Goal: Navigation & Orientation: Find specific page/section

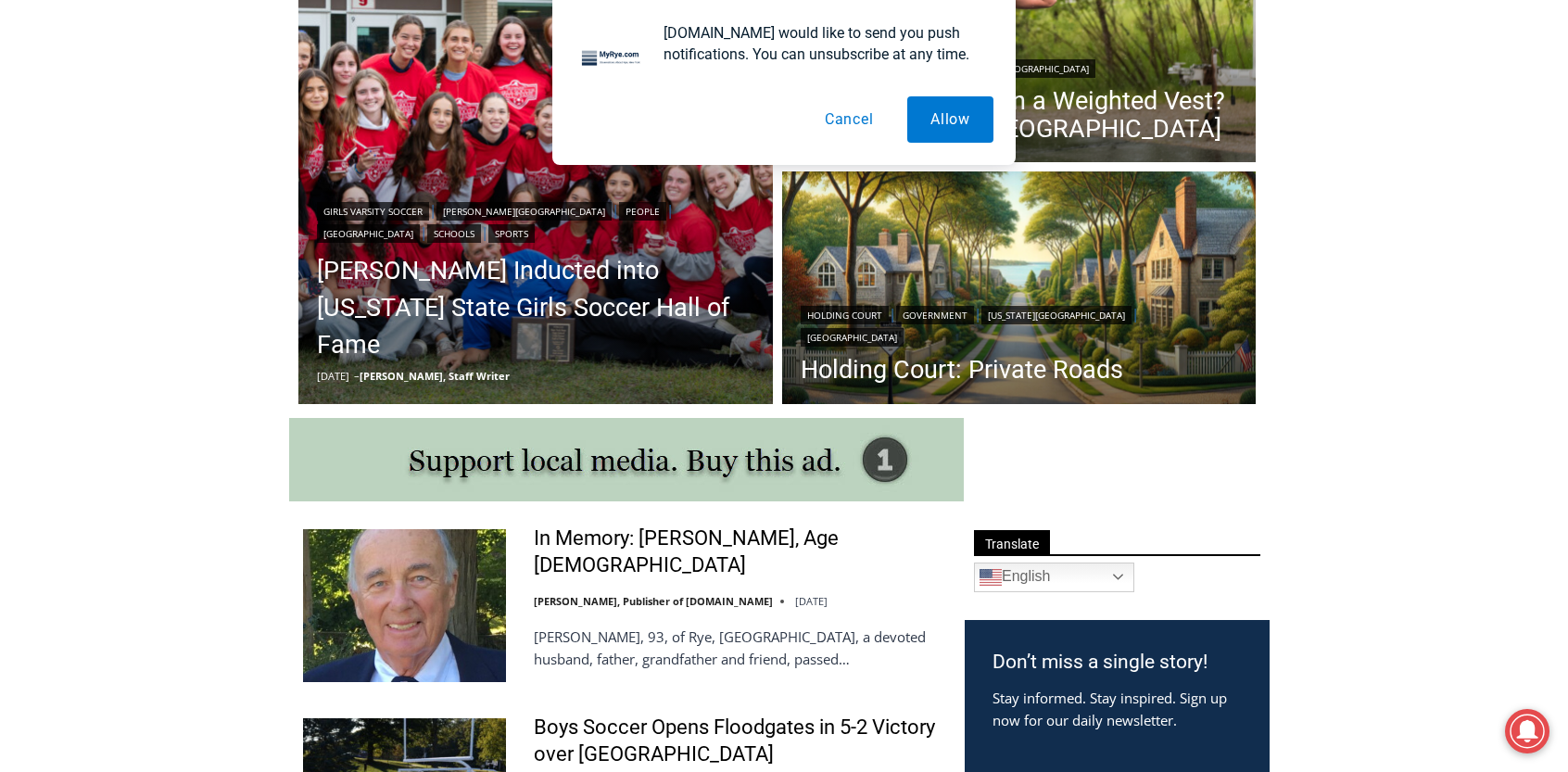
scroll to position [834, 0]
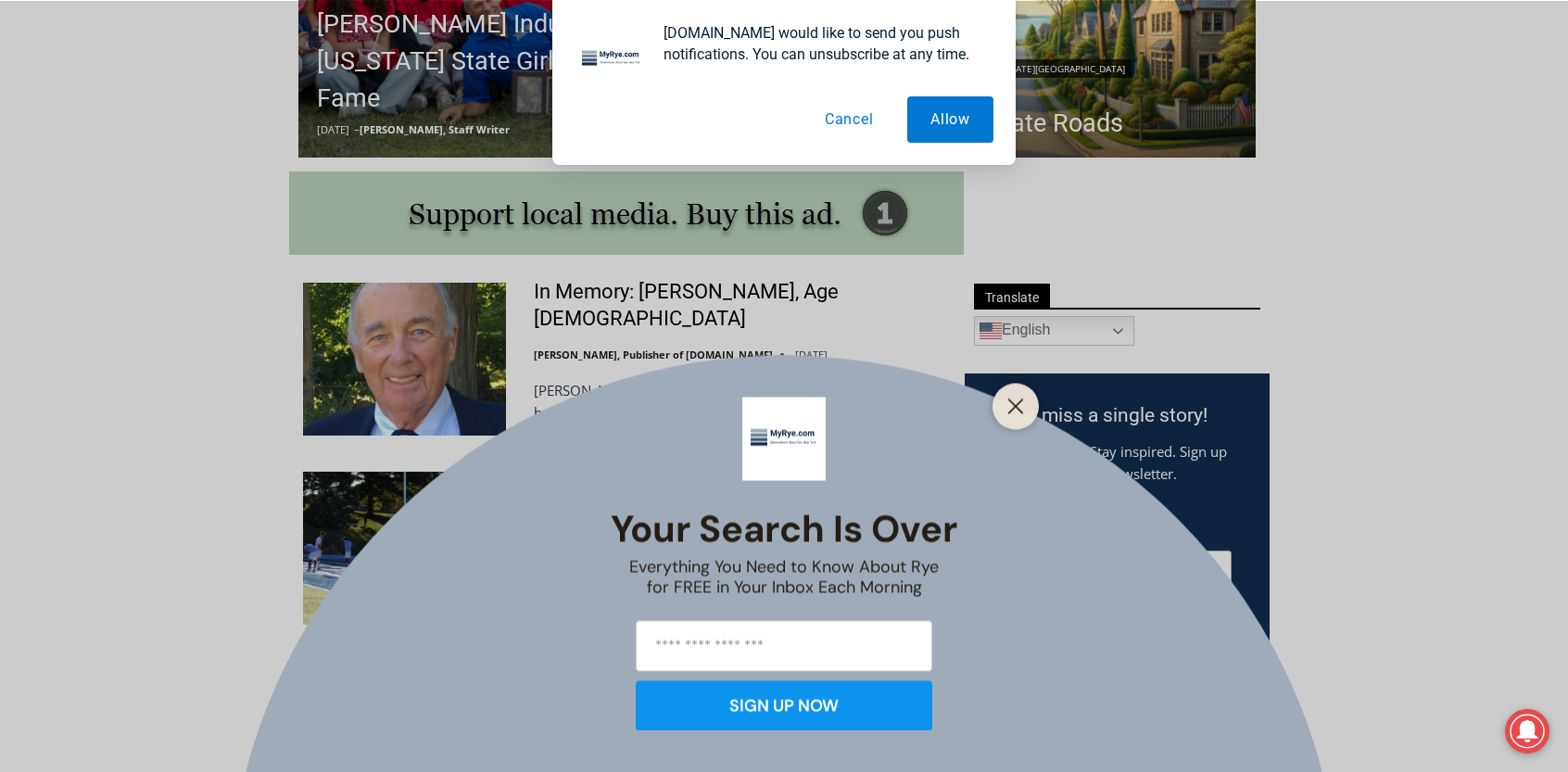
click at [1012, 419] on div at bounding box center [1015, 405] width 46 height 46
click at [1016, 410] on icon "Close" at bounding box center [1016, 406] width 17 height 17
